Goal: Task Accomplishment & Management: Complete application form

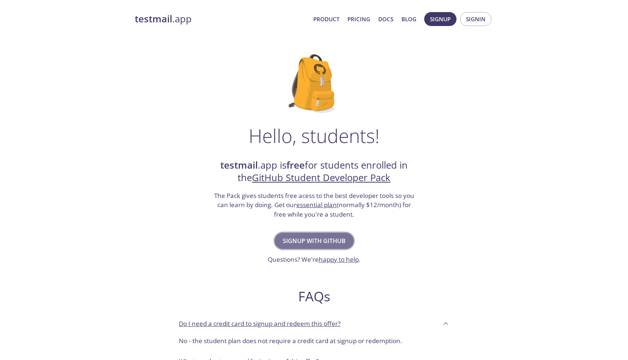
click at [308, 242] on span "Signup with GitHub" at bounding box center [314, 241] width 63 height 10
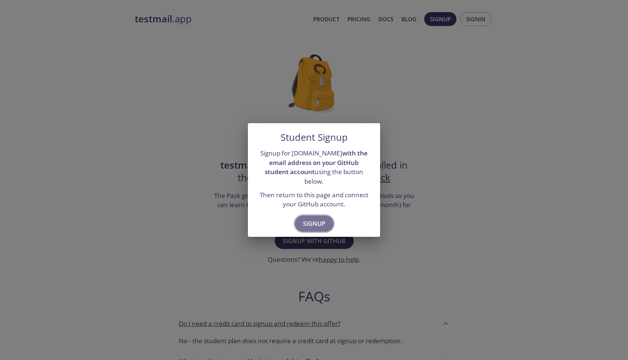
click at [314, 219] on span "Signup" at bounding box center [314, 224] width 22 height 10
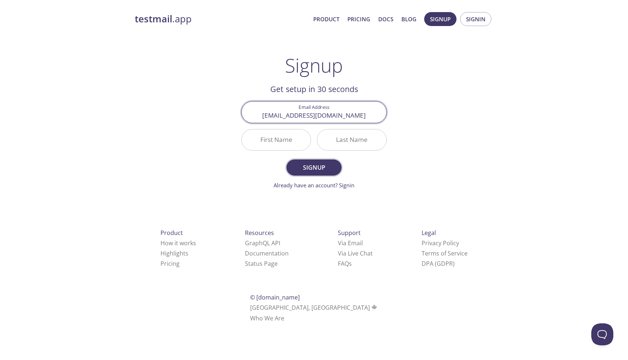
type input "jokareem24@gmail.com"
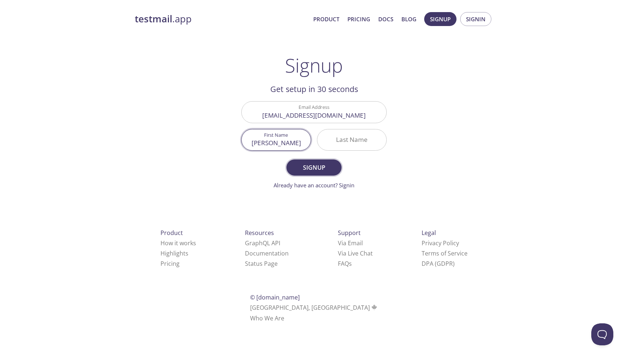
type input "Johnson"
type input "Mmbaga"
click at [311, 164] on span "Signup" at bounding box center [313, 168] width 39 height 10
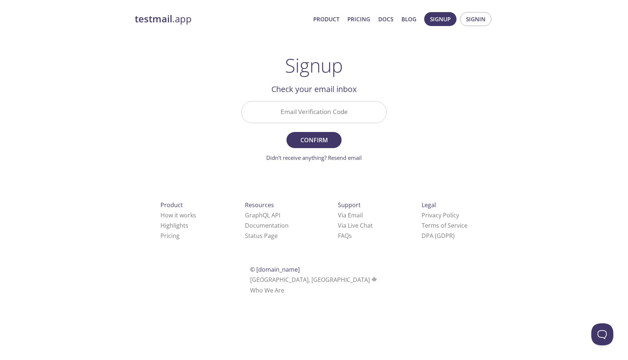
click at [314, 115] on input "Email Verification Code" at bounding box center [314, 112] width 145 height 21
paste input "YF5QZ7K"
type input "YF5QZ7K"
click at [311, 140] on span "Confirm" at bounding box center [313, 140] width 39 height 10
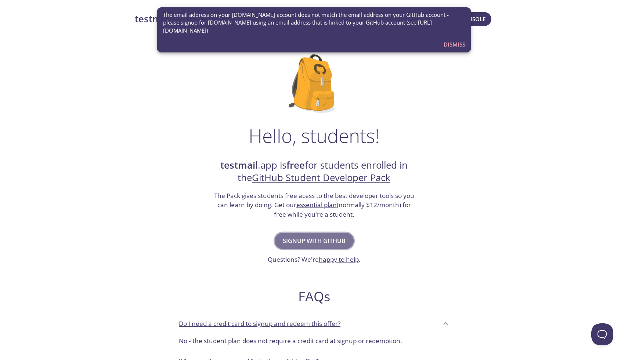
click at [308, 233] on button "Signup with GitHub" at bounding box center [314, 241] width 79 height 16
click at [452, 42] on span "Dismiss" at bounding box center [454, 45] width 22 height 10
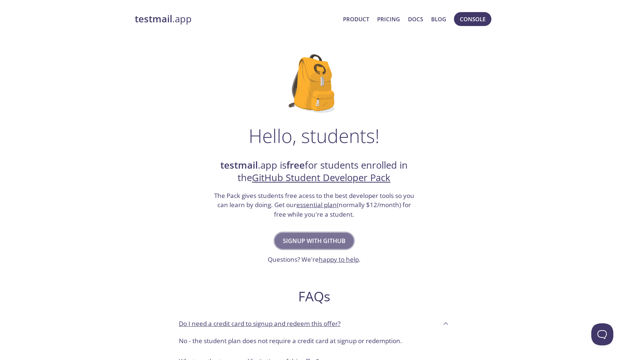
click at [306, 243] on span "Signup with GitHub" at bounding box center [314, 241] width 63 height 10
click at [314, 244] on span "Signup with GitHub" at bounding box center [314, 241] width 63 height 10
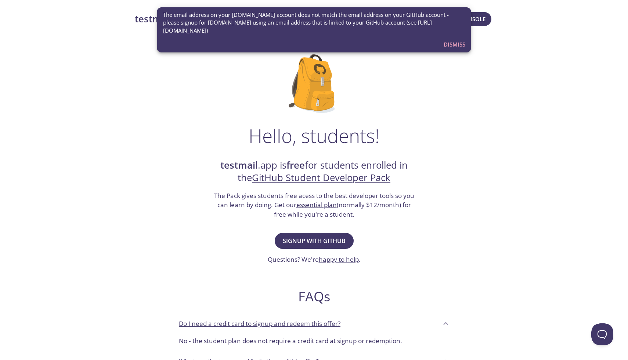
click at [378, 34] on span "The email address on your [DOMAIN_NAME] account does not match the email addres…" at bounding box center [314, 22] width 302 height 23
click at [342, 71] on div "Hello, students! testmail .app is free for students enrolled in the GitHub Stud…" at bounding box center [314, 267] width 358 height 448
click at [451, 44] on span "Dismiss" at bounding box center [454, 45] width 22 height 10
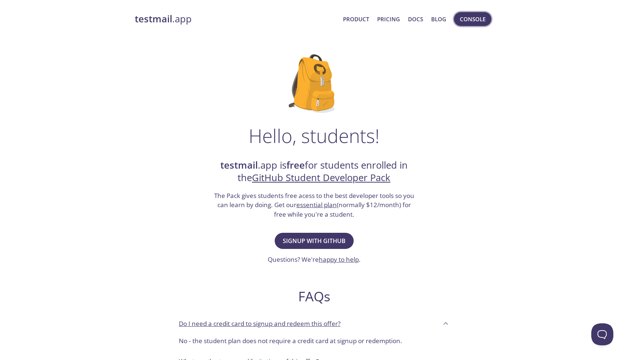
click at [476, 22] on span "Console" at bounding box center [473, 19] width 26 height 10
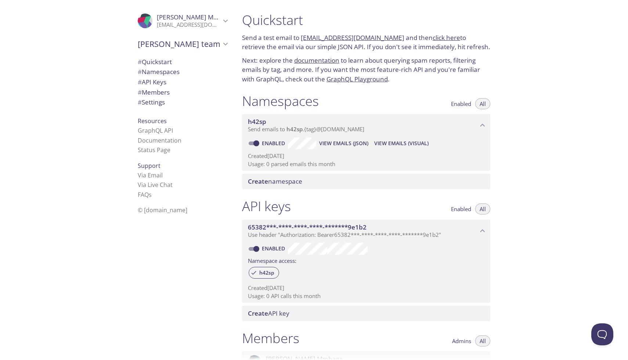
click at [212, 21] on span "[PERSON_NAME]" at bounding box center [189, 17] width 64 height 8
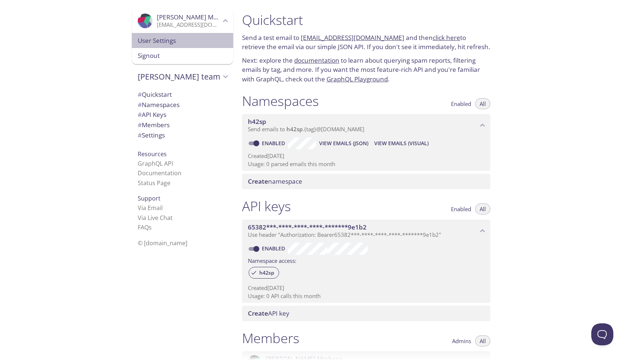
click at [188, 41] on span "User Settings" at bounding box center [183, 41] width 90 height 10
